Goal: Navigation & Orientation: Find specific page/section

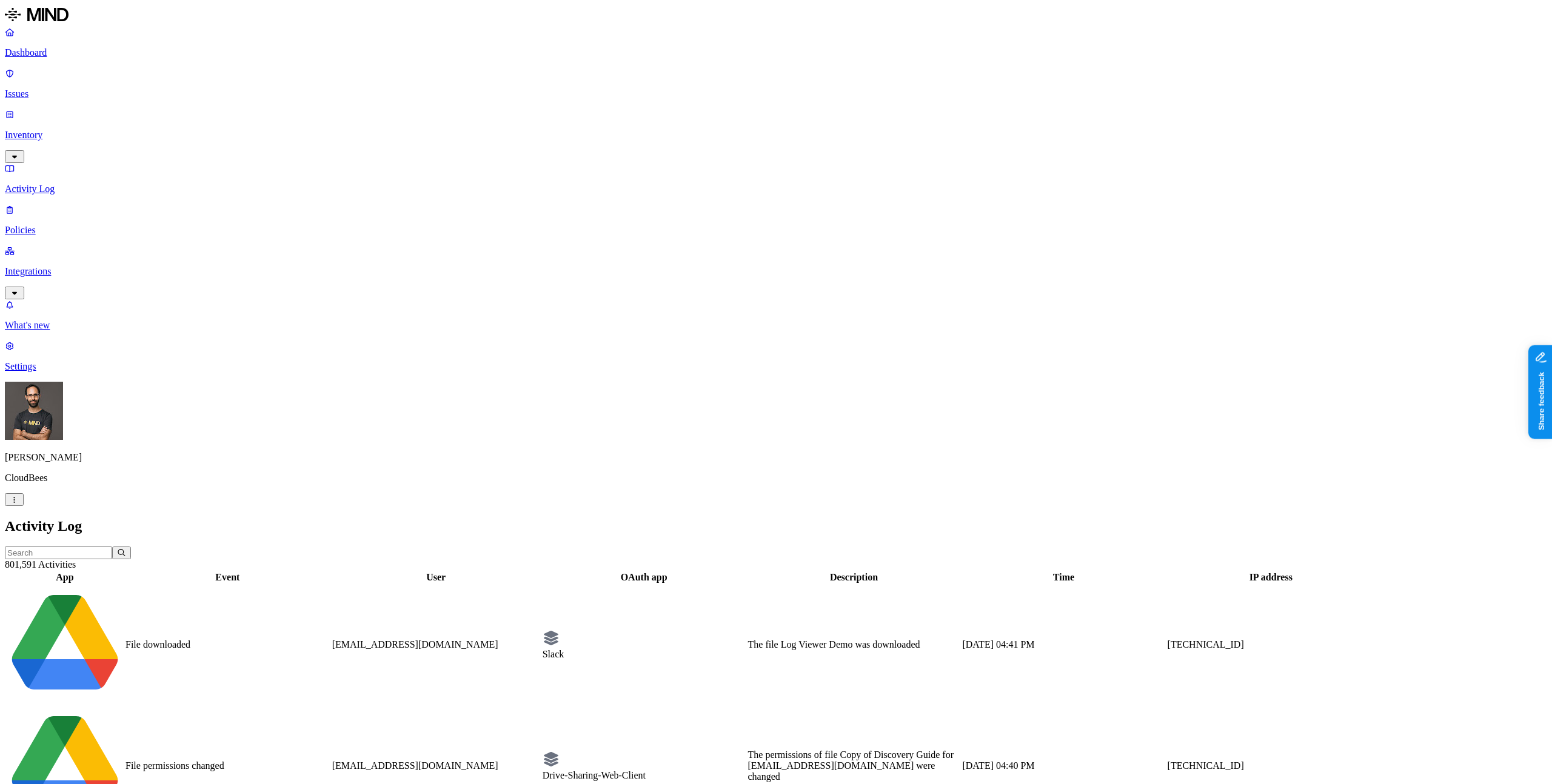
click at [355, 498] on header "801,591 Activities" at bounding box center [776, 558] width 1542 height 24
